Goal: Find specific page/section: Find specific page/section

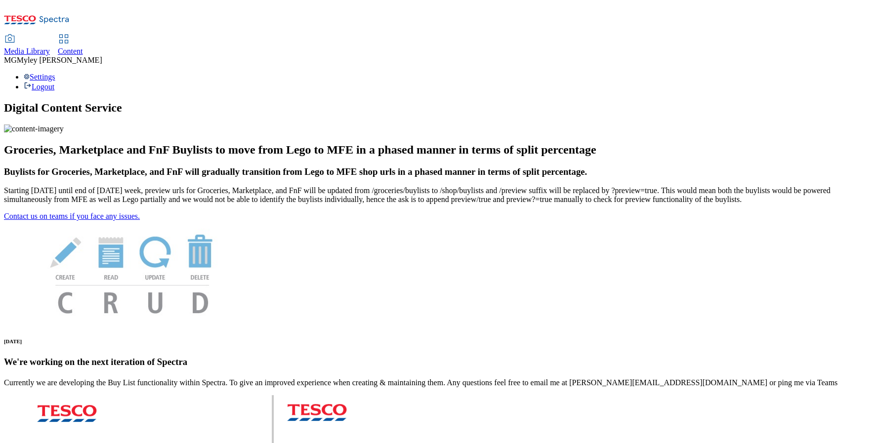
click at [50, 47] on span "Media Library" at bounding box center [27, 51] width 46 height 8
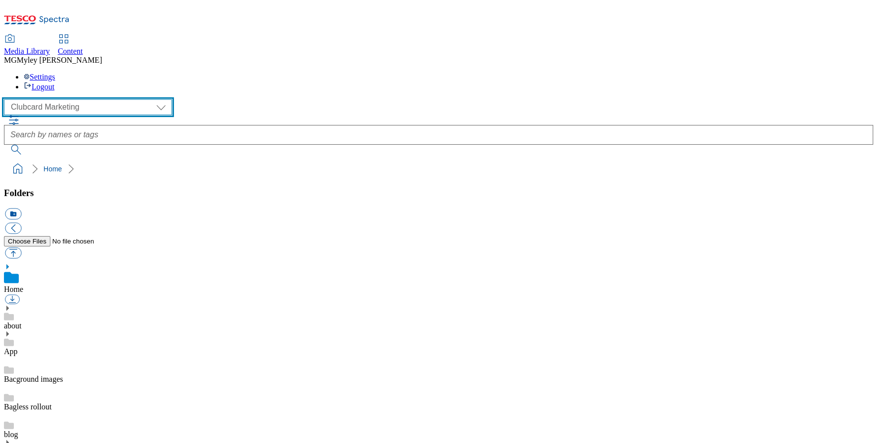
click at [79, 99] on select "Clubcard Marketing Dotcom UK GHS Marketing UK GHS ROI iGHS Marketing CE MCA CZ …" at bounding box center [88, 107] width 168 height 16
select select "flare-ghs-mktg"
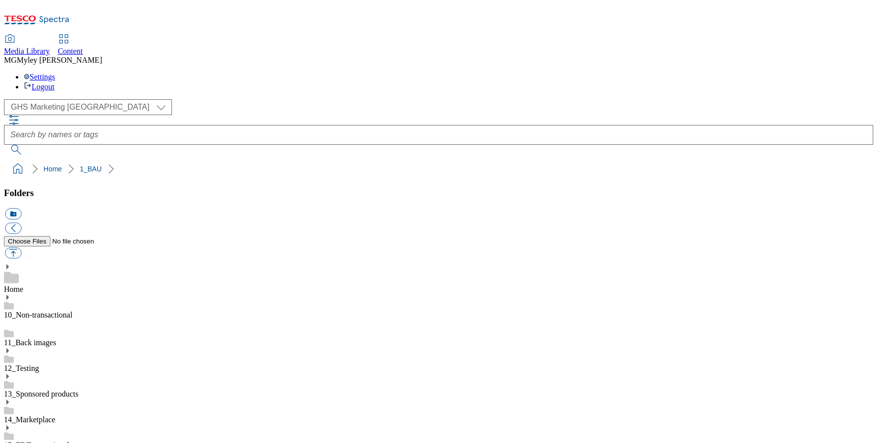
scroll to position [404, 0]
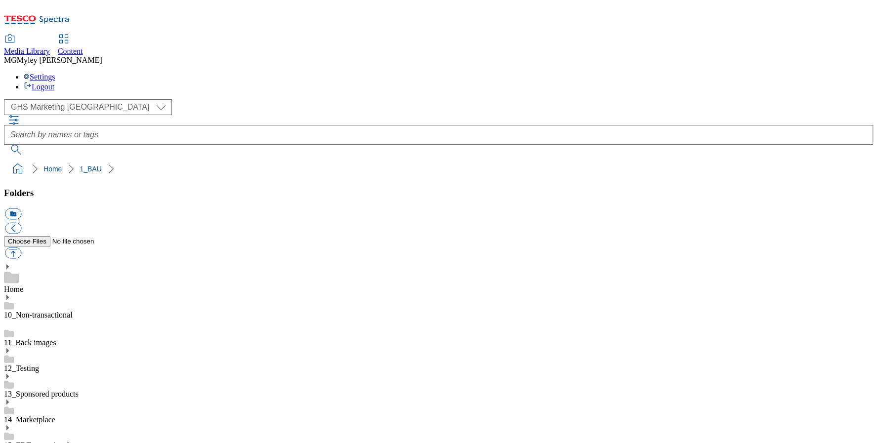
scroll to position [554, 0]
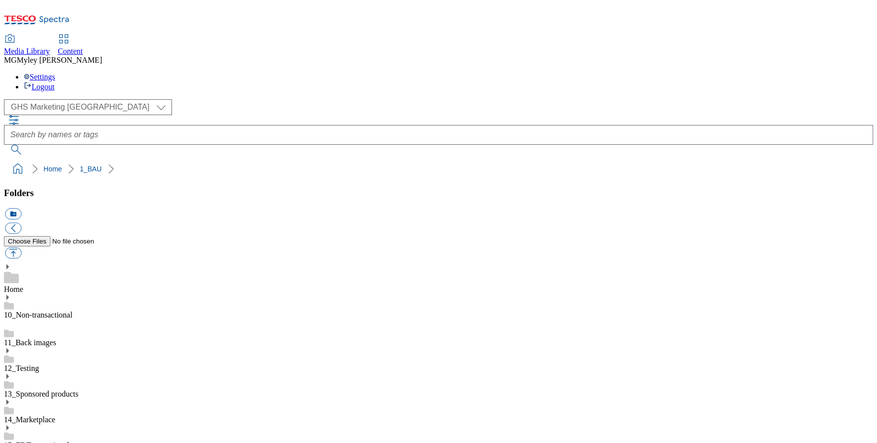
scroll to position [554, 0]
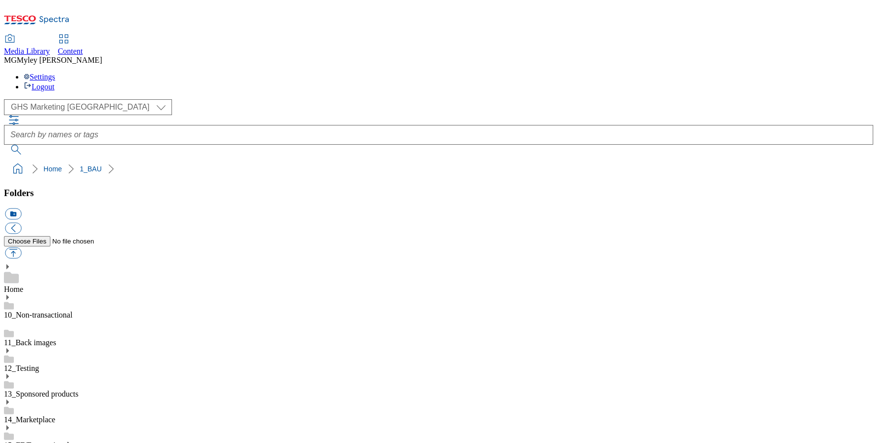
scroll to position [554, 0]
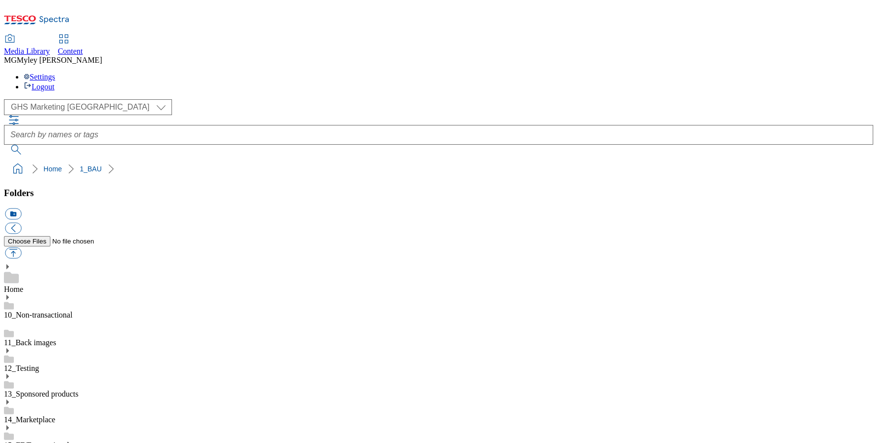
scroll to position [554, 0]
